Goal: Find specific page/section: Find specific page/section

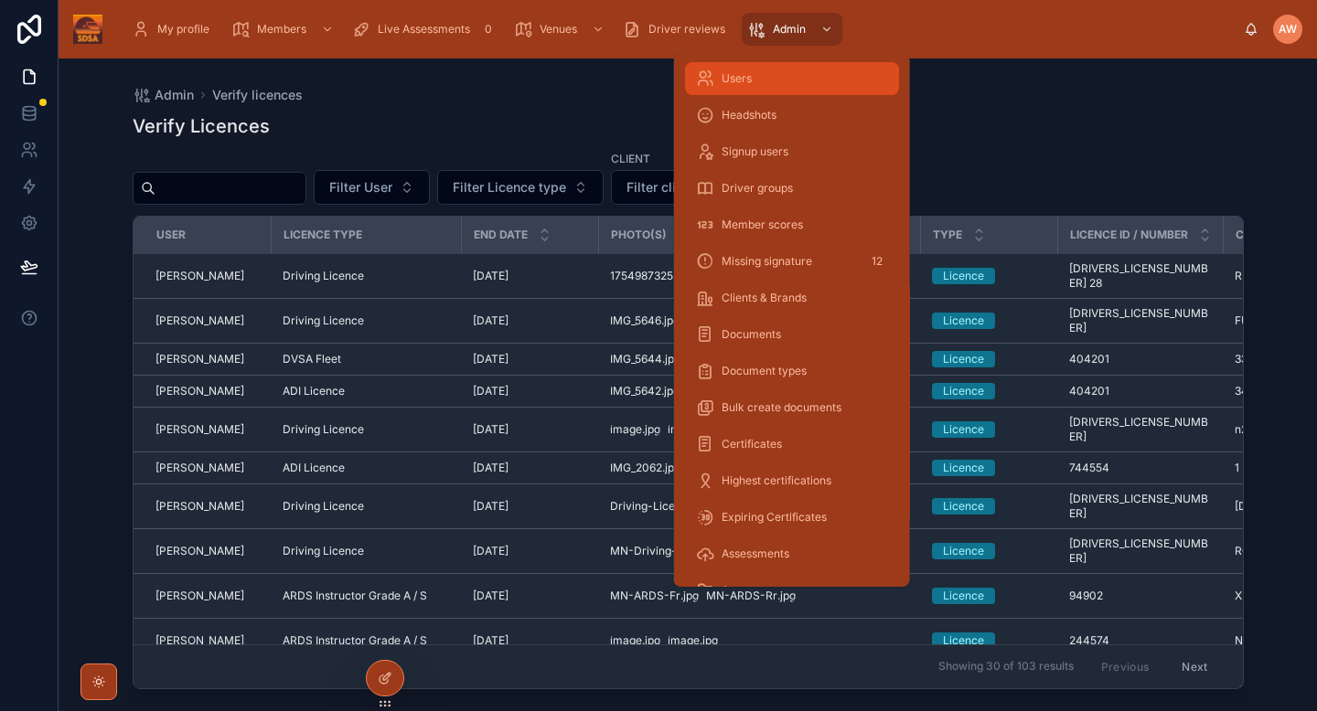
click at [768, 67] on div "Users" at bounding box center [792, 78] width 192 height 29
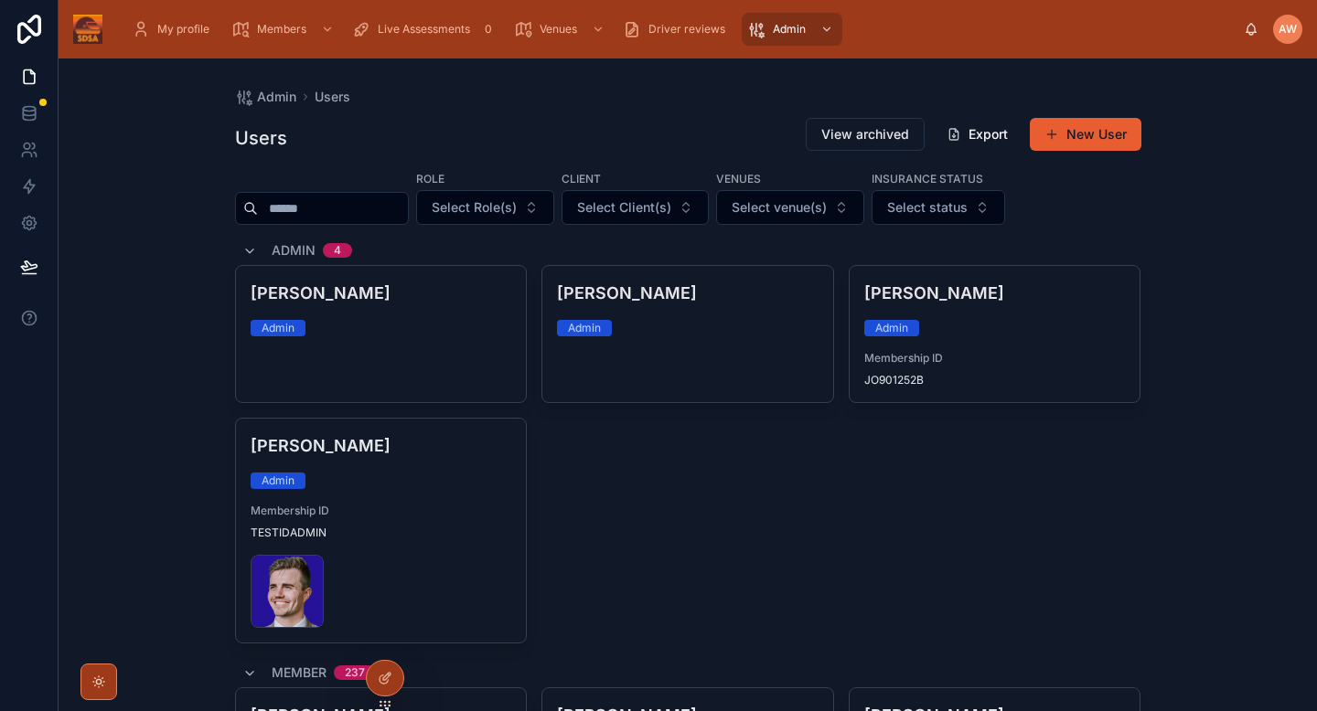
click at [348, 207] on input "text" at bounding box center [333, 209] width 150 height 26
type input "****"
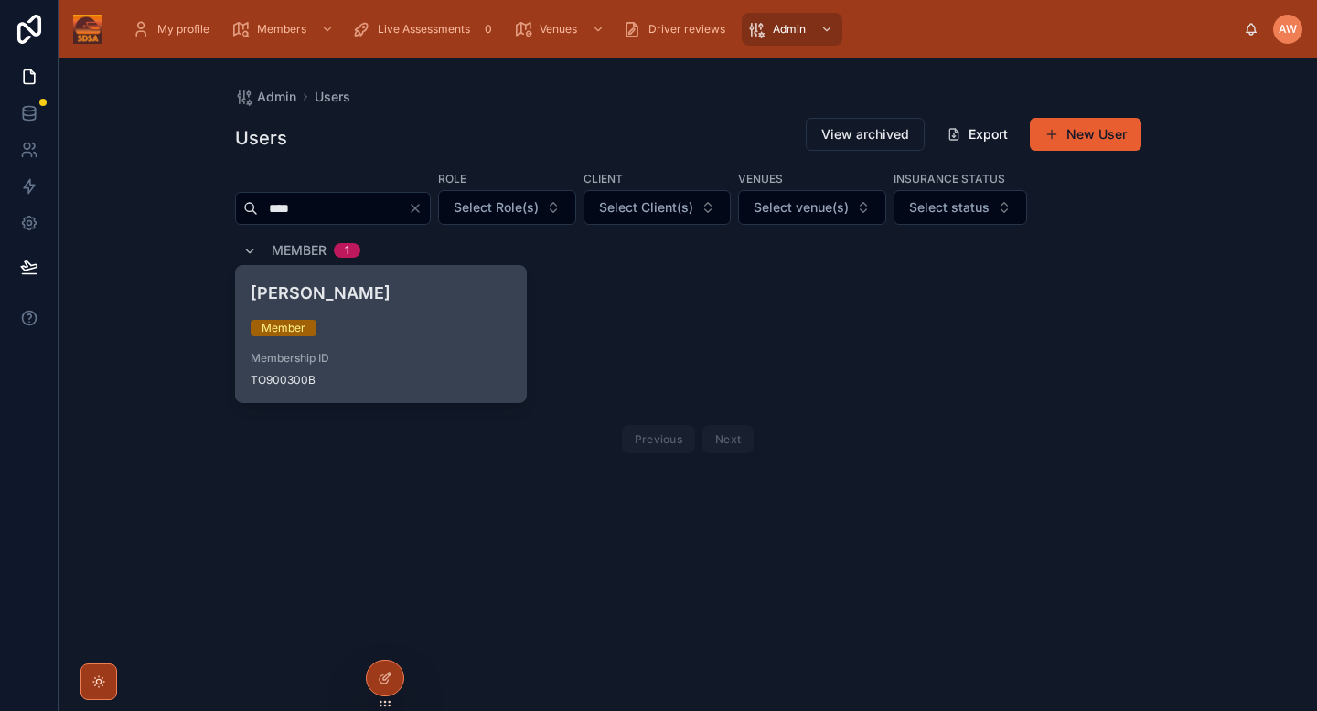
click at [395, 373] on span "TO900300B" at bounding box center [381, 380] width 261 height 15
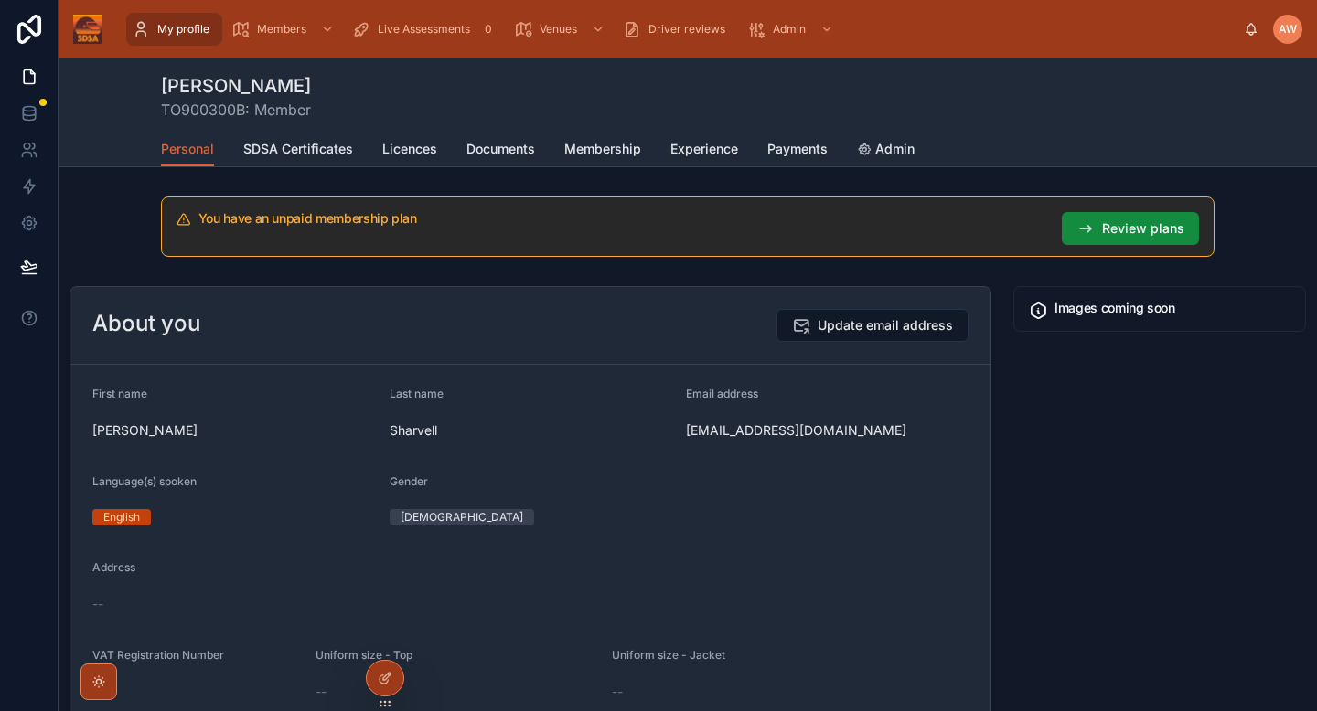
click at [562, 152] on div "Personal SDSA Certificates Licences Documents Membership Experience Payments Ad…" at bounding box center [687, 149] width 1053 height 35
click at [581, 155] on span "Membership" at bounding box center [602, 149] width 77 height 18
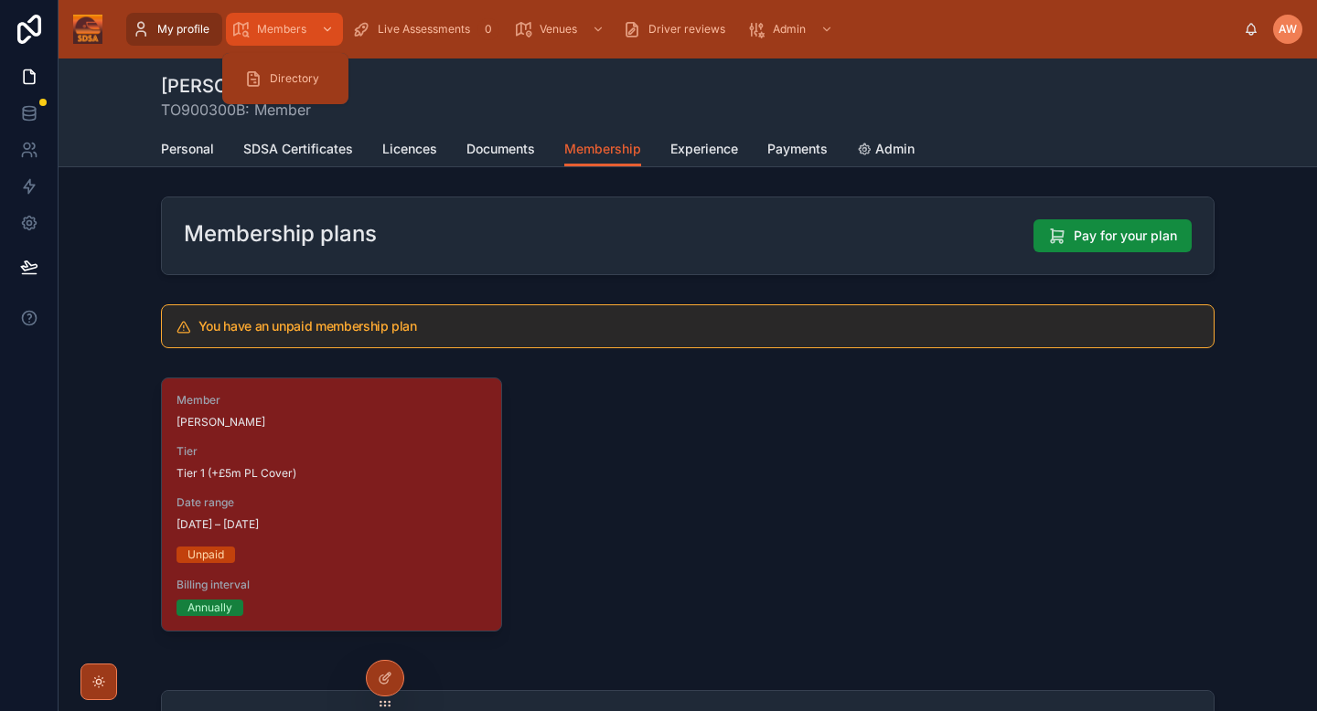
click at [283, 30] on span "Members" at bounding box center [281, 29] width 49 height 15
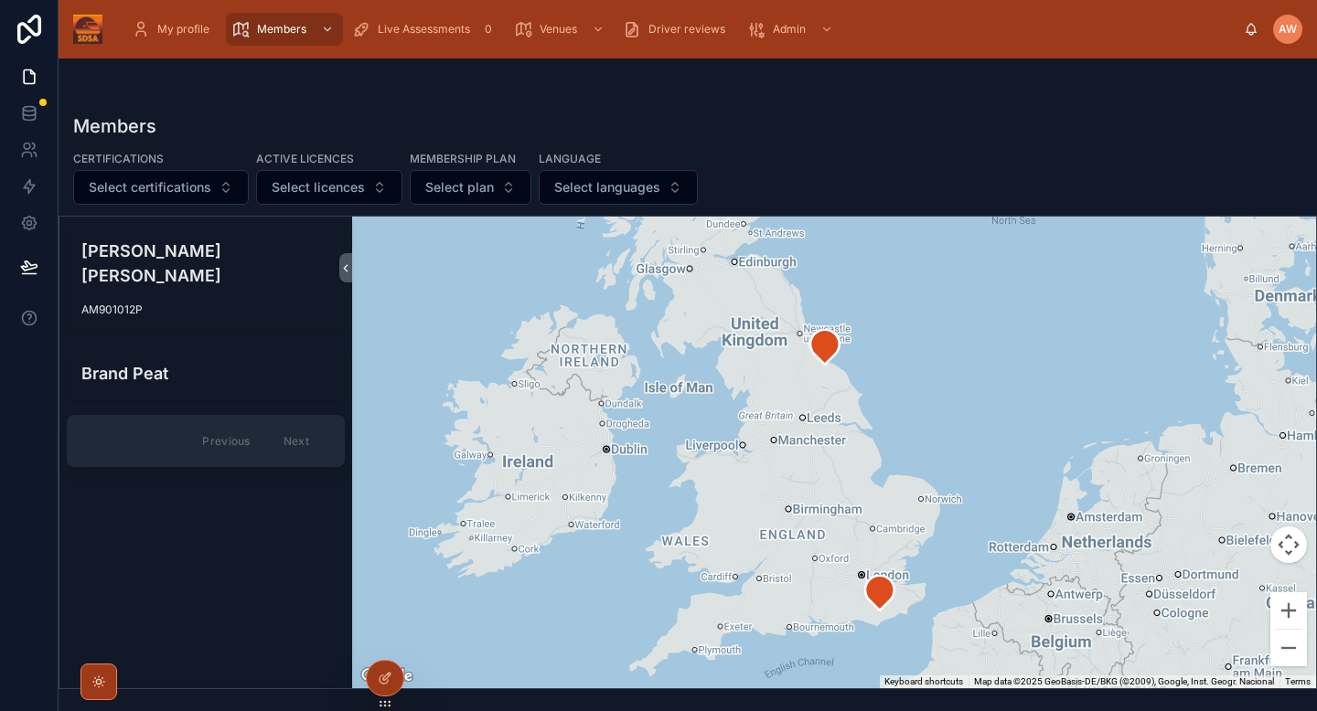
click at [302, 80] on div "Members Certifications Select certifications Active licences Select licences Me…" at bounding box center [688, 374] width 1258 height 631
click at [313, 74] on span "Directory" at bounding box center [294, 78] width 49 height 15
